Goal: Information Seeking & Learning: Learn about a topic

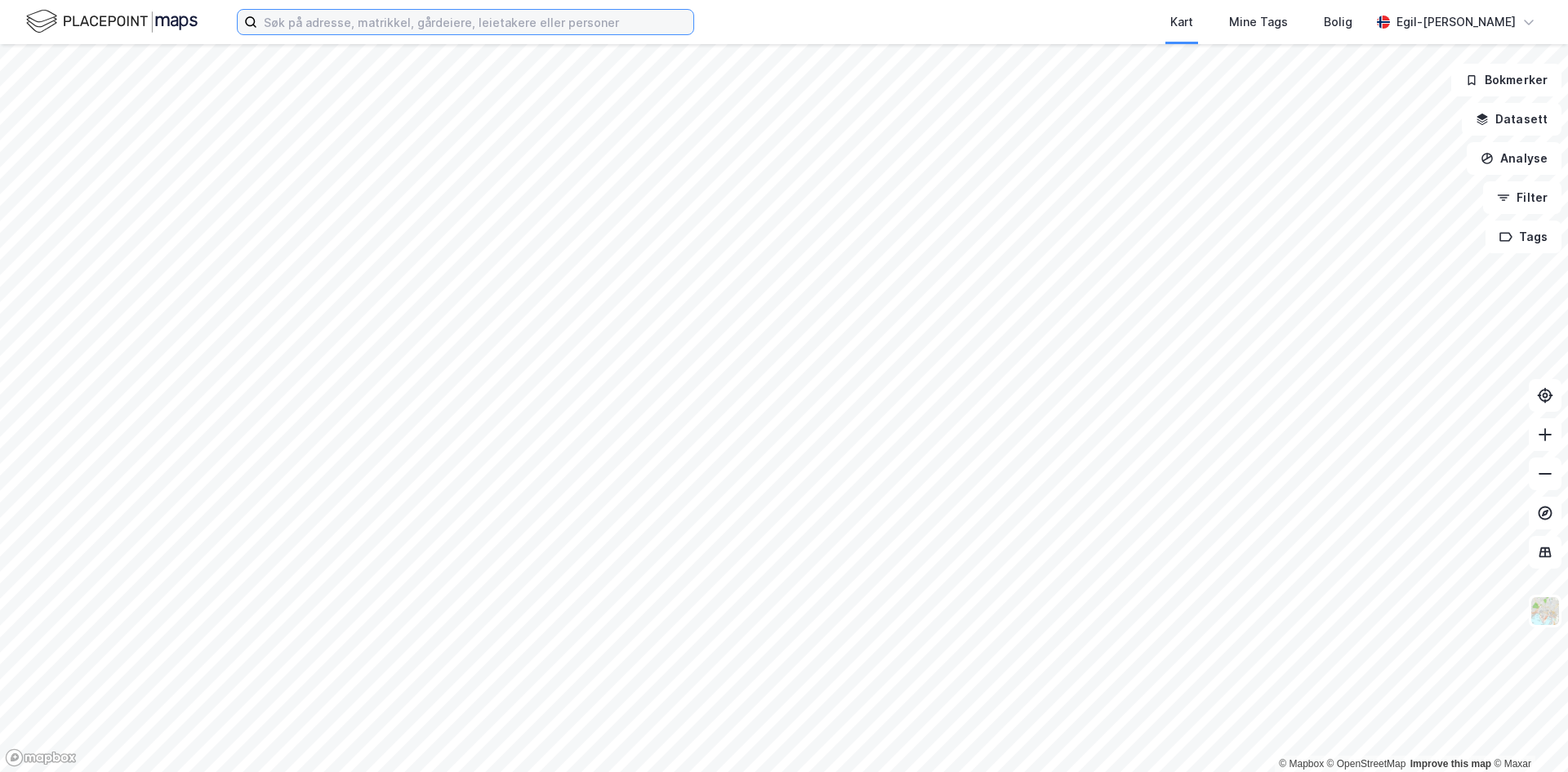
click at [349, 20] on input at bounding box center [475, 22] width 436 height 24
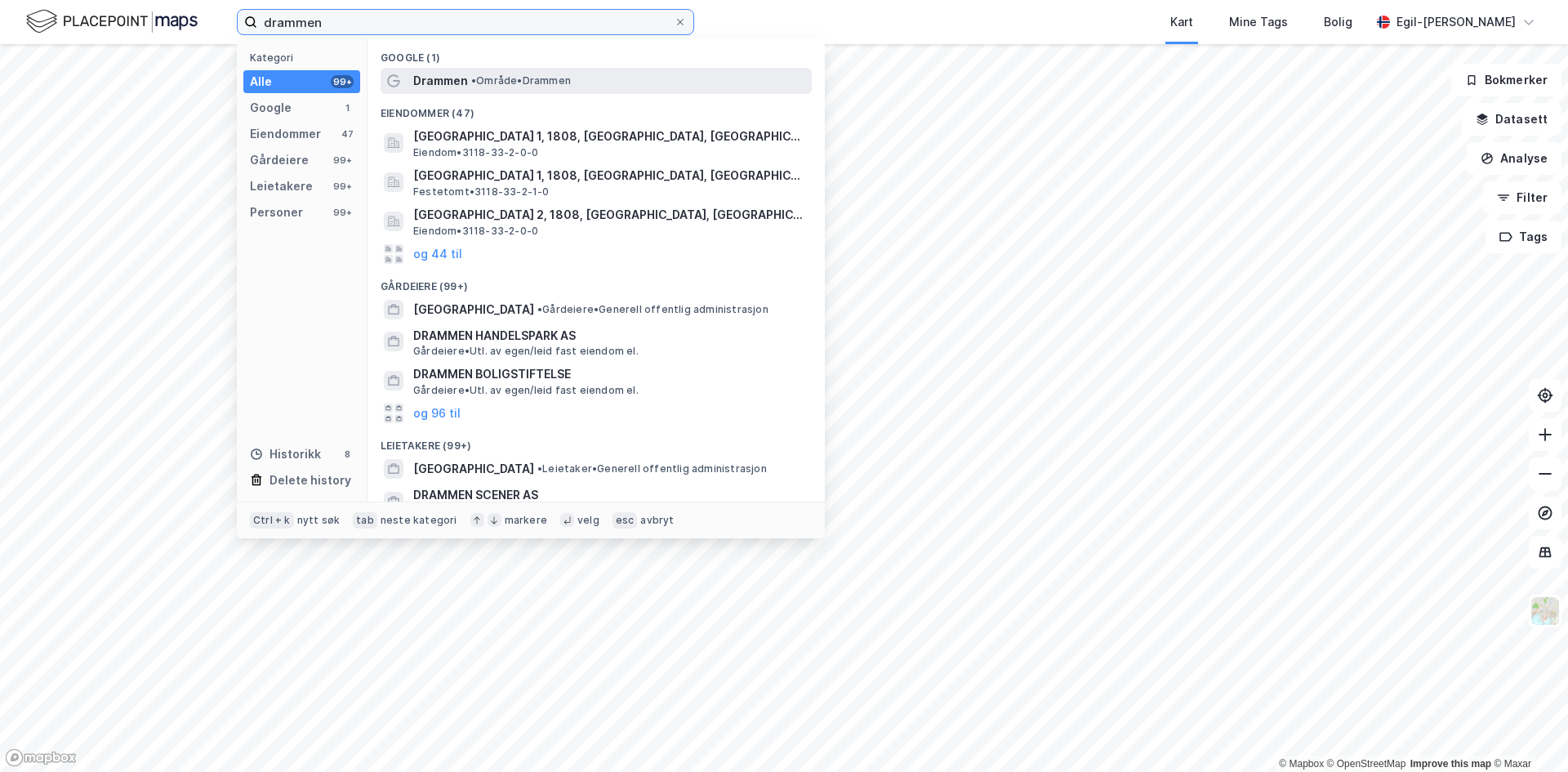
type input "drammen"
click at [442, 81] on span "Drammen" at bounding box center [440, 81] width 55 height 19
